Goal: Navigation & Orientation: Find specific page/section

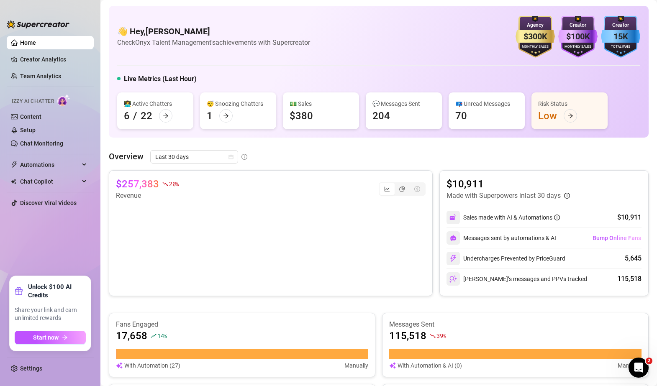
click at [429, 169] on div "Overview Last 30 days $257,383 20 % Revenue $10,911 Made with Superpowers in la…" at bounding box center [379, 340] width 540 height 380
click at [100, 134] on main "👋 Hey, [PERSON_NAME] Check Onyx Talent Management's achievements with Supercrea…" at bounding box center [378, 333] width 557 height 666
click at [49, 77] on link "Team Analytics" at bounding box center [40, 76] width 41 height 7
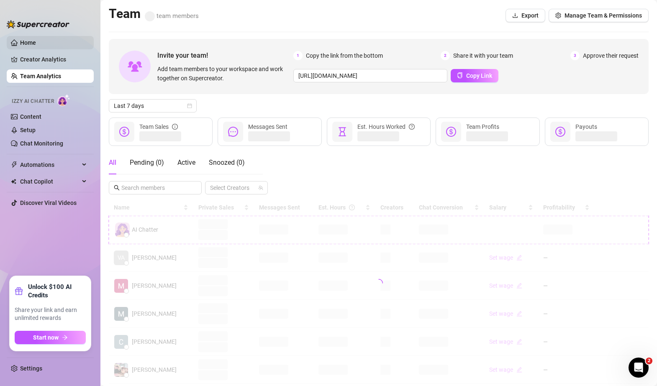
click at [36, 44] on link "Home" at bounding box center [28, 42] width 16 height 7
